Goal: Browse casually

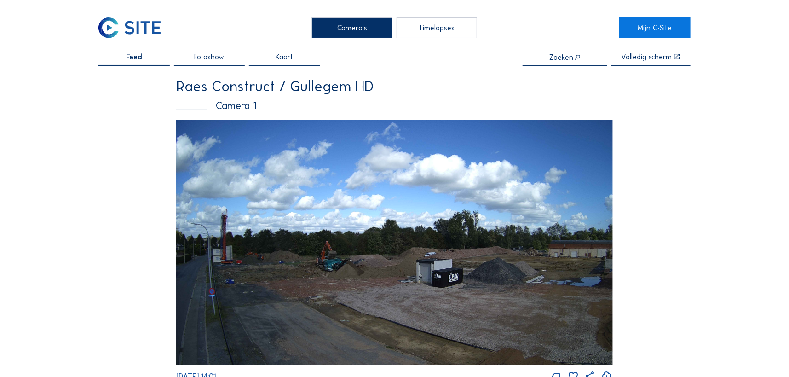
click at [242, 266] on img at bounding box center [394, 242] width 436 height 245
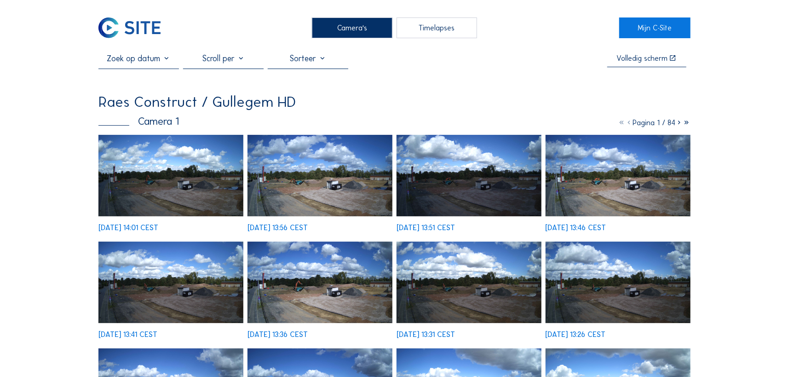
click at [175, 186] on img at bounding box center [170, 175] width 145 height 81
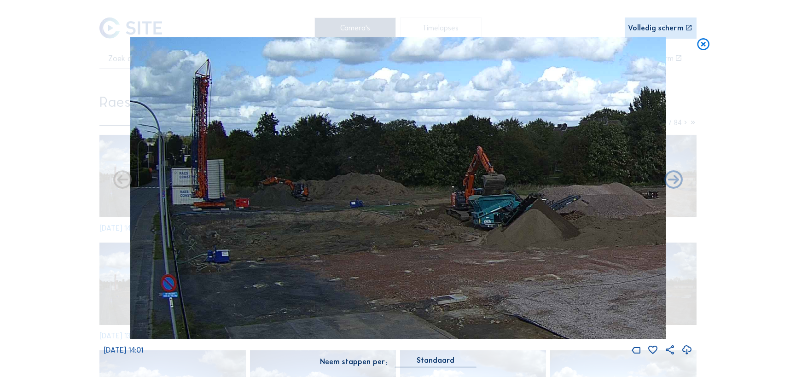
click at [705, 39] on icon at bounding box center [703, 44] width 15 height 15
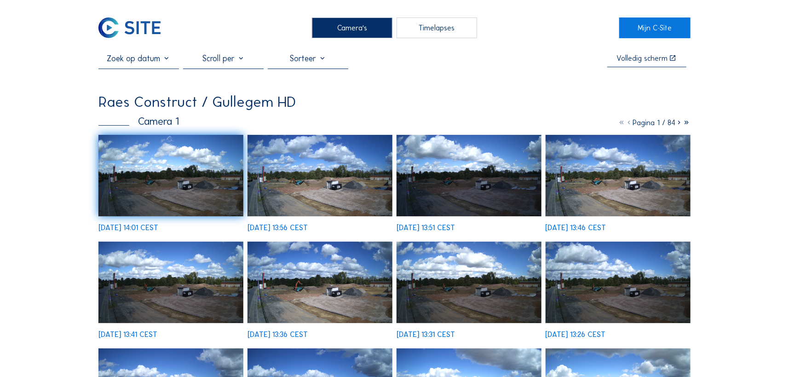
click at [322, 168] on img at bounding box center [320, 175] width 145 height 81
